Goal: Task Accomplishment & Management: Use online tool/utility

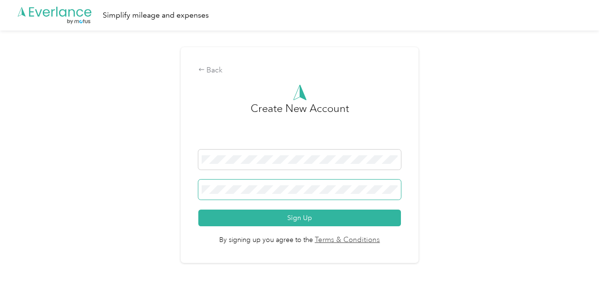
click at [198, 209] on button "Sign Up" at bounding box center [299, 217] width 203 height 17
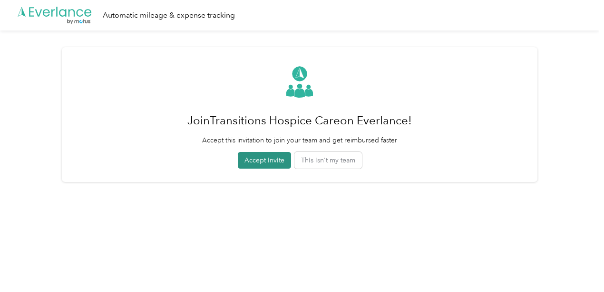
click at [268, 167] on button "Accept invite" at bounding box center [264, 160] width 53 height 17
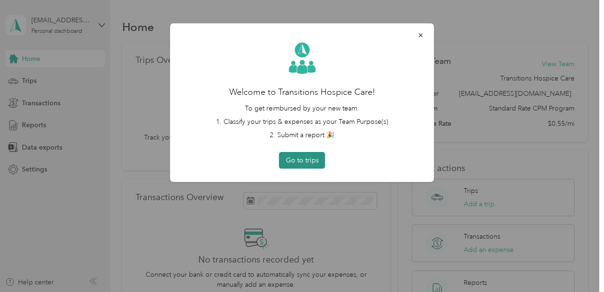
click at [294, 160] on button "Go to trips" at bounding box center [302, 160] width 46 height 17
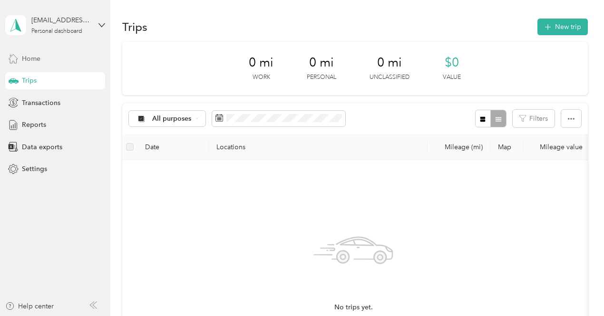
click at [38, 58] on span "Home" at bounding box center [31, 59] width 19 height 10
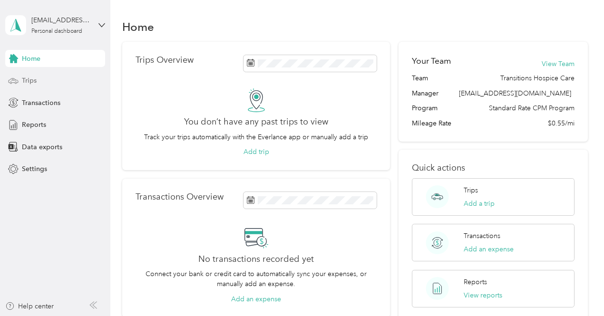
click at [29, 81] on span "Trips" at bounding box center [29, 81] width 15 height 10
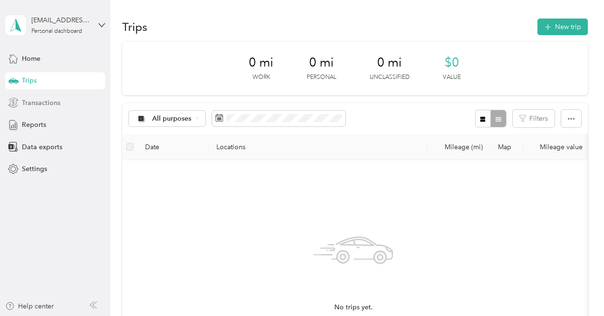
click at [33, 103] on span "Transactions" at bounding box center [41, 103] width 39 height 10
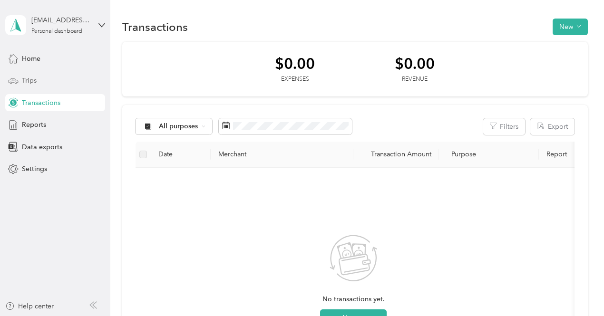
click at [29, 81] on span "Trips" at bounding box center [29, 81] width 15 height 10
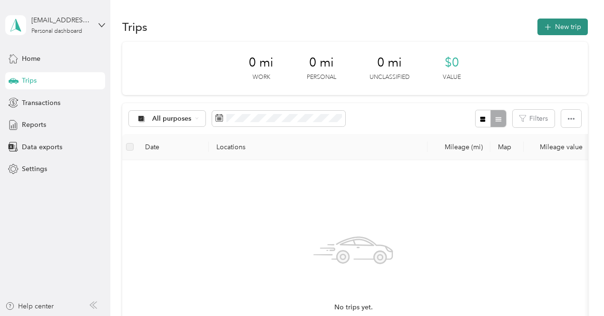
click at [553, 26] on button "New trip" at bounding box center [562, 27] width 50 height 17
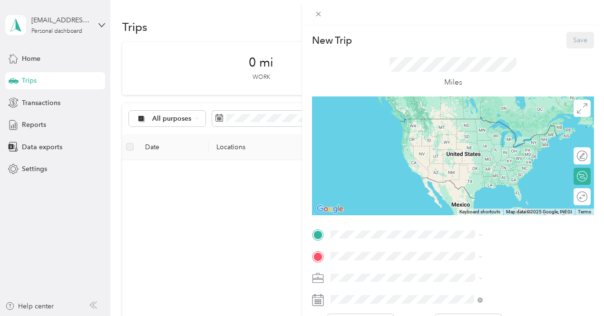
click at [444, 185] on div at bounding box center [453, 156] width 282 height 119
click at [460, 169] on span "[STREET_ADDRESS][US_STATE]" at bounding box center [496, 165] width 95 height 9
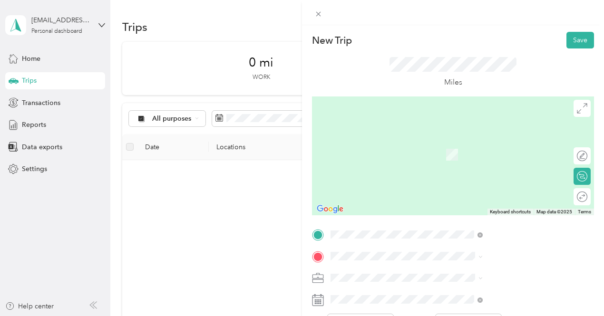
click at [482, 162] on div "TEAM [PERSON_NAME] [STREET_ADDRESS][PERSON_NAME]" at bounding box center [505, 150] width 113 height 23
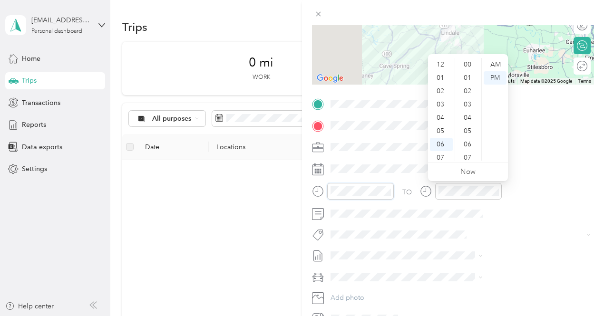
scroll to position [57, 0]
click at [213, 224] on div "New Trip Save This trip cannot be edited because it is either under review, app…" at bounding box center [302, 158] width 604 height 316
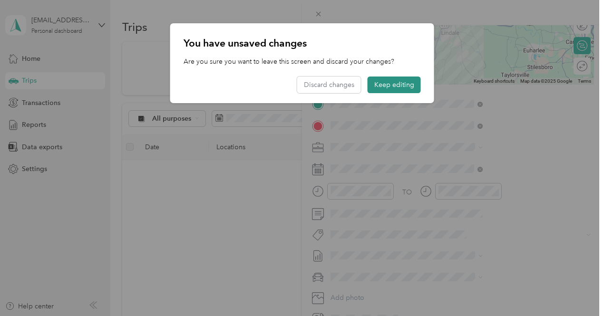
click at [391, 88] on button "Keep editing" at bounding box center [394, 85] width 53 height 17
